Goal: Transaction & Acquisition: Obtain resource

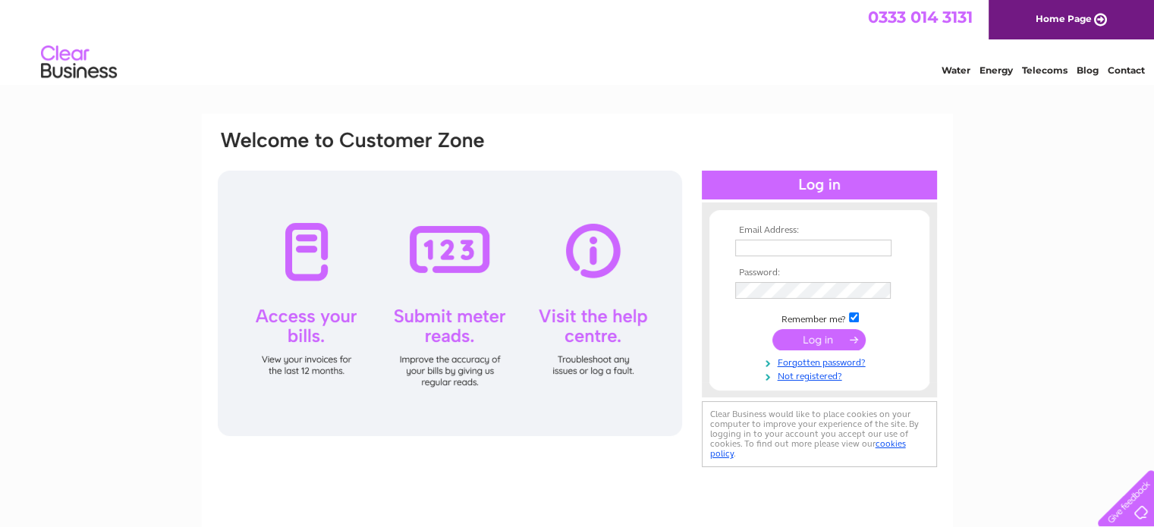
type input "[EMAIL_ADDRESS][DOMAIN_NAME]"
click at [837, 338] on input "submit" at bounding box center [818, 339] width 93 height 21
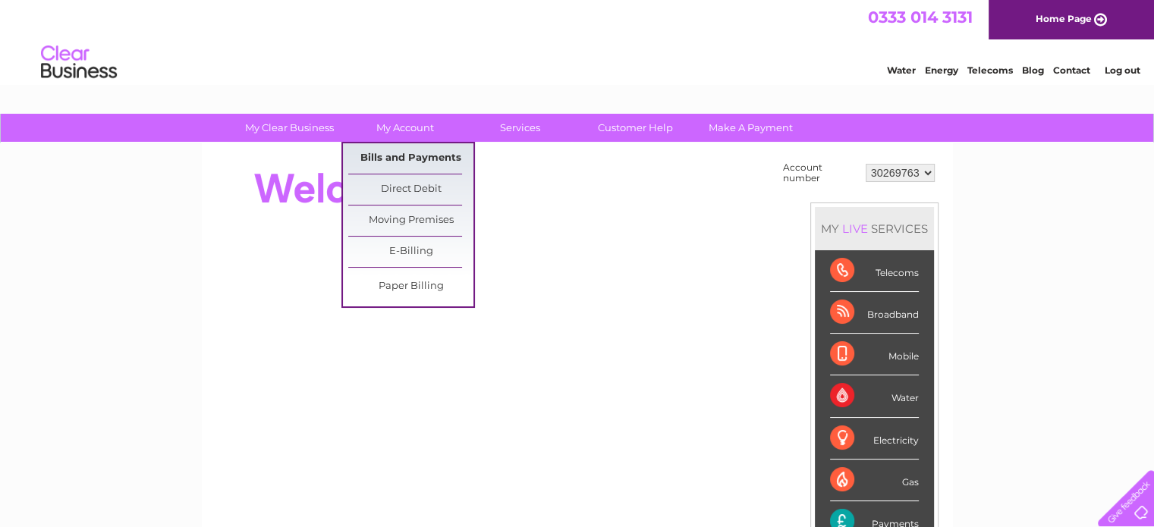
click at [410, 165] on link "Bills and Payments" at bounding box center [410, 158] width 125 height 30
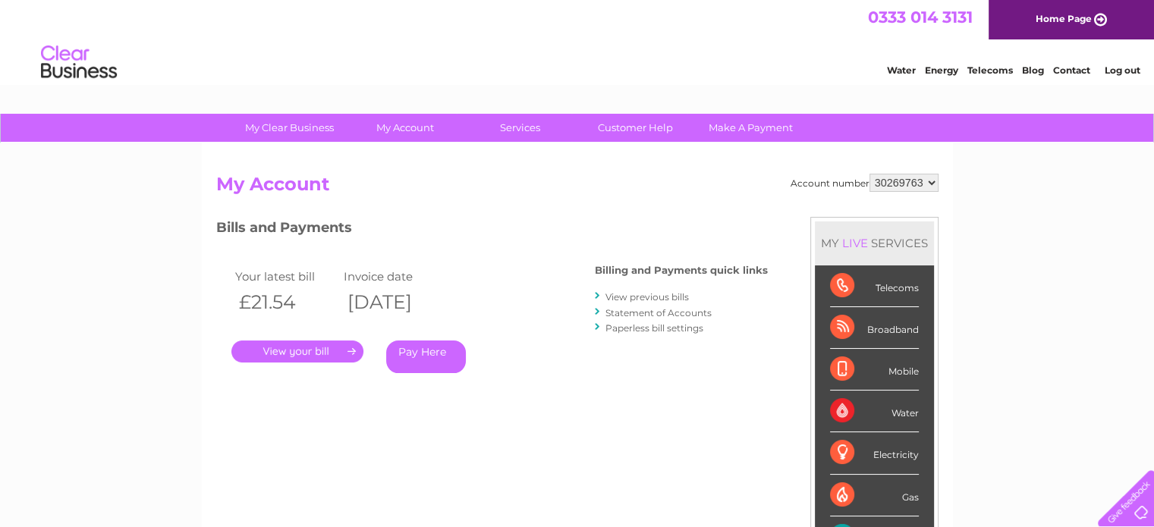
click at [300, 354] on link "." at bounding box center [297, 352] width 132 height 22
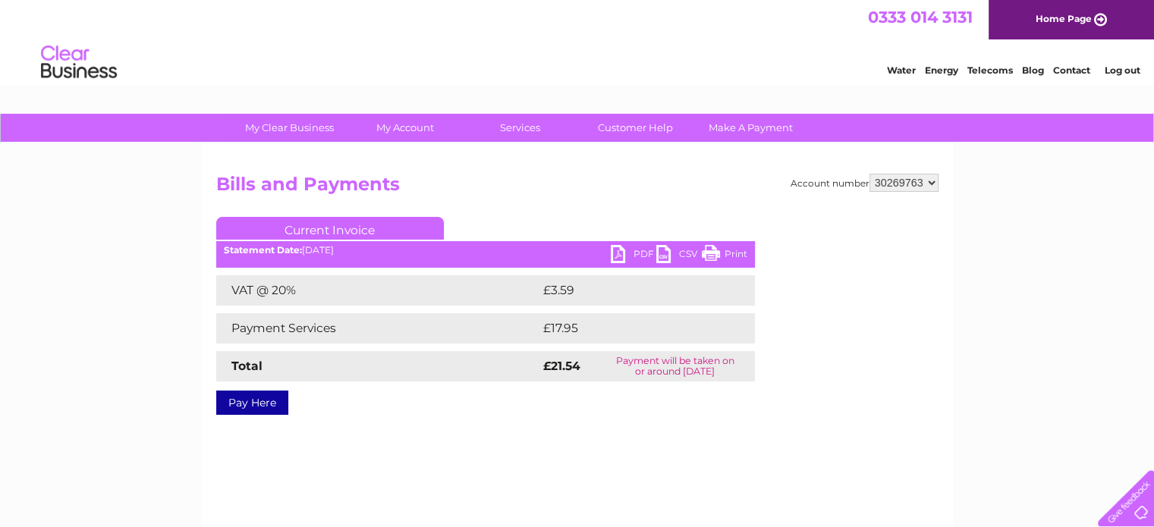
click at [623, 257] on link "PDF" at bounding box center [634, 256] width 46 height 22
click at [931, 184] on select "30269763 30269764 30304433" at bounding box center [903, 183] width 69 height 18
select select "30269764"
click at [869, 174] on select "30269763 30269764 30304433" at bounding box center [903, 183] width 69 height 18
click at [634, 253] on link "PDF" at bounding box center [634, 256] width 46 height 22
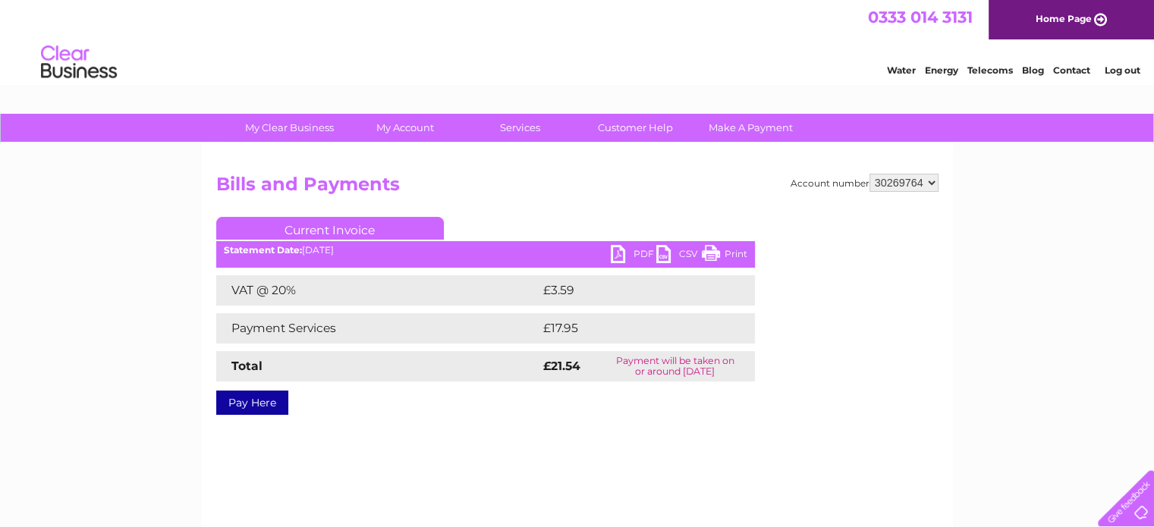
click at [931, 186] on select "30269763 30269764 30304433" at bounding box center [903, 183] width 69 height 18
click at [935, 188] on select "30269763 30269764 30304433" at bounding box center [903, 183] width 69 height 18
select select "30304433"
click at [869, 174] on select "30269763 30269764 30304433" at bounding box center [903, 183] width 69 height 18
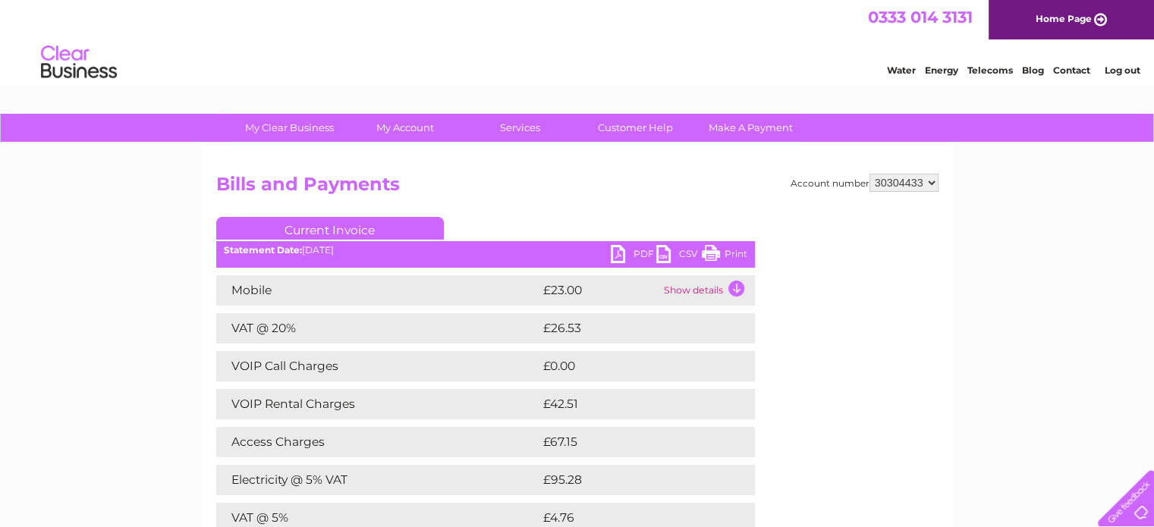
click at [623, 251] on link "PDF" at bounding box center [634, 256] width 46 height 22
click at [1133, 72] on link "Log out" at bounding box center [1121, 69] width 36 height 11
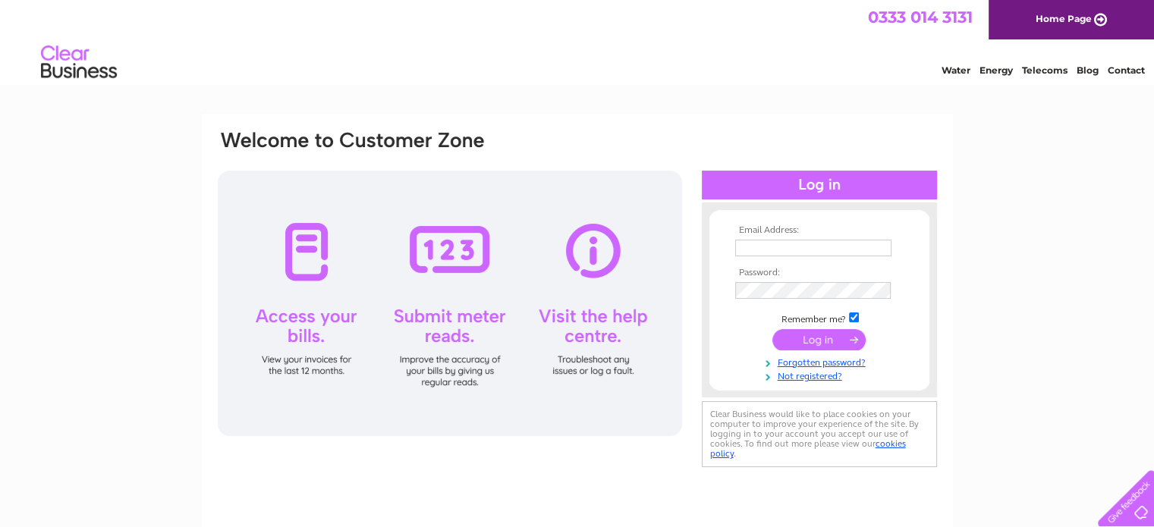
type input "info@bristolbikesmiths.com"
click at [817, 334] on input "submit" at bounding box center [818, 339] width 93 height 21
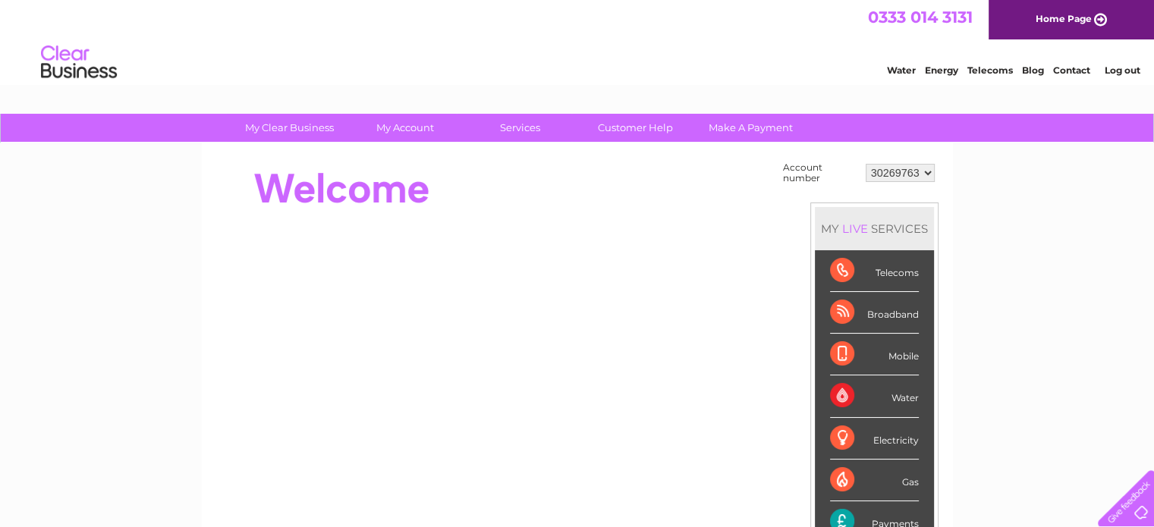
click at [927, 172] on select "30269763 30269764 30304433" at bounding box center [899, 173] width 69 height 18
select select "30304433"
click at [865, 164] on select "30269763 30269764 30304433" at bounding box center [899, 173] width 69 height 18
click at [924, 176] on select "30269763 30269764 30304433" at bounding box center [899, 173] width 69 height 18
click at [865, 164] on select "30269763 30269764 30304433" at bounding box center [899, 173] width 69 height 18
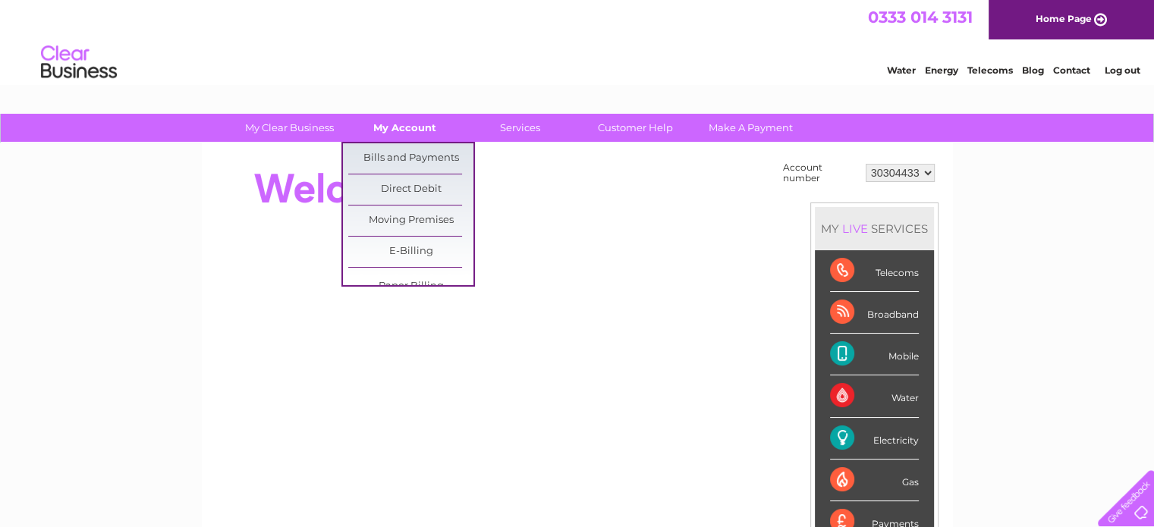
click at [369, 130] on link "My Account" at bounding box center [404, 128] width 125 height 28
click at [393, 160] on link "Bills and Payments" at bounding box center [410, 158] width 125 height 30
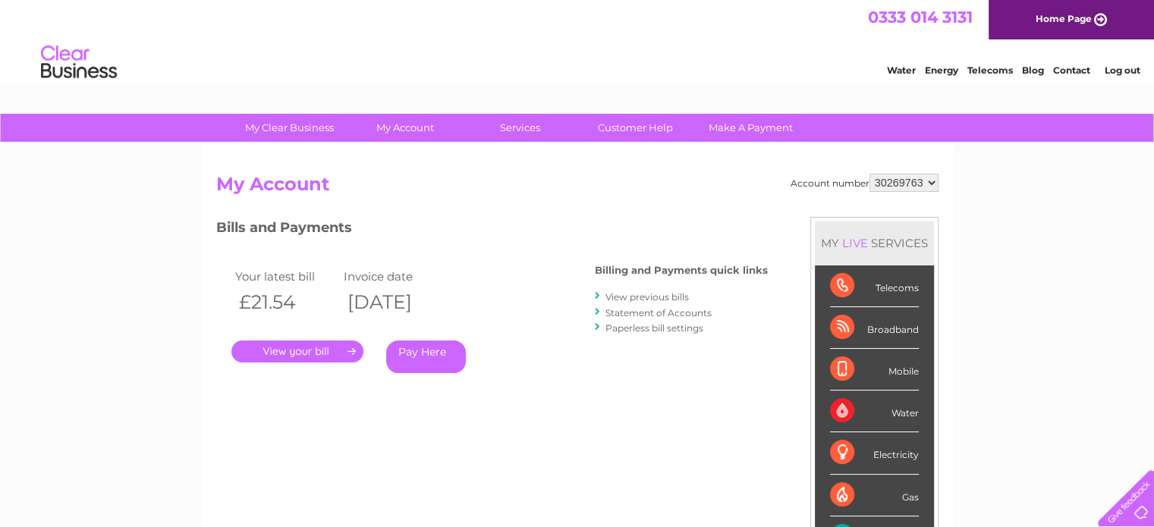
click at [910, 187] on select "30269763 30269764 30304433" at bounding box center [903, 183] width 69 height 18
select select "30269764"
click at [869, 174] on select "30269763 30269764 30304433" at bounding box center [903, 183] width 69 height 18
click at [909, 187] on select "30269763 30269764 30304433" at bounding box center [903, 183] width 69 height 18
select select "30304433"
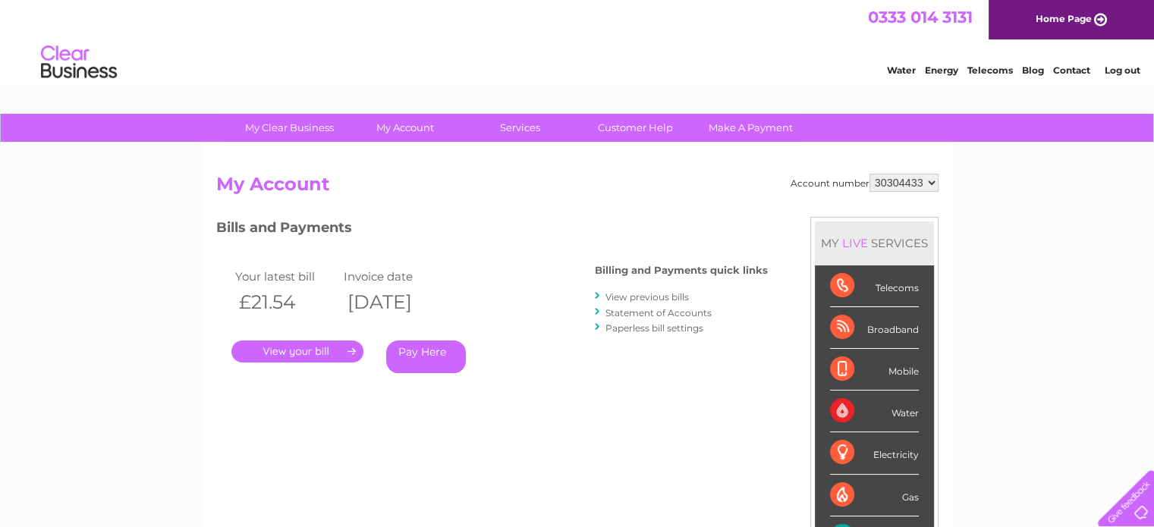
click at [869, 174] on select "30269763 30269764 30304433" at bounding box center [903, 183] width 69 height 18
click at [1127, 69] on link "Log out" at bounding box center [1121, 69] width 36 height 11
